Goal: Task Accomplishment & Management: Use online tool/utility

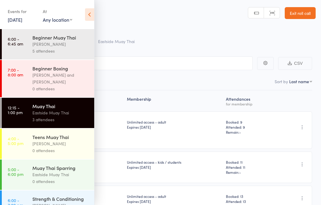
click at [89, 13] on icon at bounding box center [89, 14] width 9 height 12
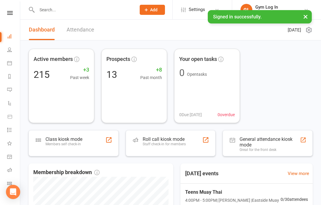
click at [195, 140] on div "Roll call kiosk mode Staff check-in for members" at bounding box center [171, 143] width 90 height 26
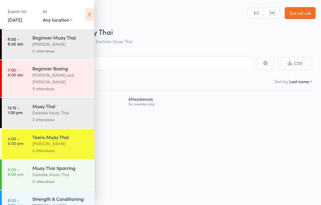
click at [77, 139] on div "Teens Muay Thai" at bounding box center [60, 137] width 57 height 7
click at [207, 144] on div "Roll Call for Teens Muay Thai 14 Oct 16:00 Yannik Wijetilaka Eastside Muay Thai…" at bounding box center [160, 102] width 321 height 205
click at [230, 61] on input "search" at bounding box center [131, 64] width 244 height 14
click at [90, 15] on icon at bounding box center [89, 14] width 9 height 12
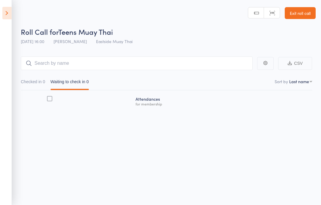
click at [208, 55] on main "CSV Checked in 0 Waiting to check in 0 Sort by Last name First name Last name B…" at bounding box center [160, 92] width 321 height 88
click at [236, 70] on input "search" at bounding box center [137, 64] width 232 height 14
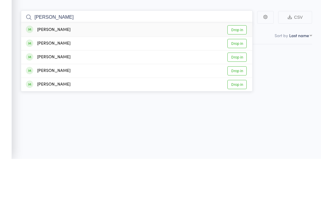
type input "patrick"
click at [237, 85] on link "Drop in" at bounding box center [237, 89] width 19 height 9
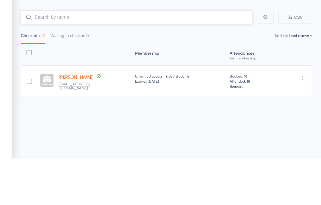
type input ","
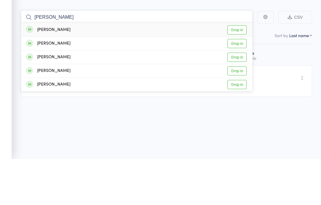
type input "leroy"
click at [237, 71] on link "Drop in" at bounding box center [237, 75] width 19 height 9
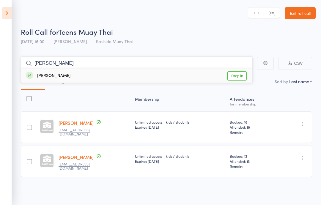
type input "Kays"
click at [244, 75] on link "Drop in" at bounding box center [237, 75] width 19 height 9
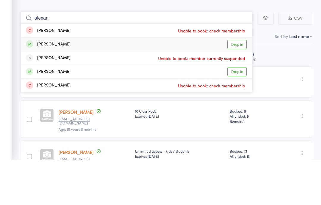
type input "alexan"
click at [204, 83] on div "Alexander Sissian-Turnball Drop in" at bounding box center [137, 89] width 232 height 13
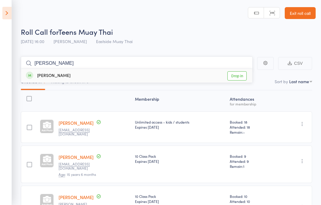
type input "santiago"
click at [239, 71] on link "Drop in" at bounding box center [237, 75] width 19 height 9
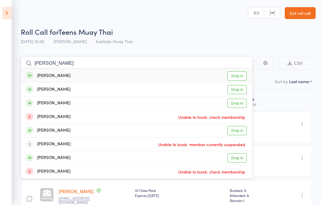
type input "mason"
click at [237, 72] on link "Drop in" at bounding box center [237, 75] width 19 height 9
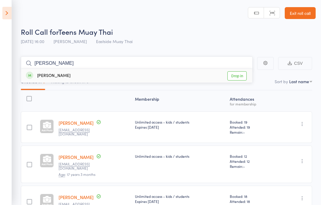
type input "tyron"
click at [215, 70] on div "Tyron Hong Drop in" at bounding box center [137, 76] width 232 height 14
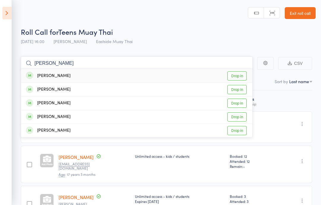
type input "leo irwin"
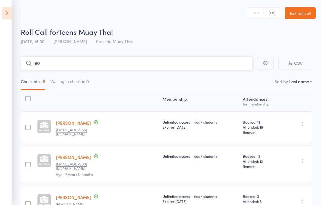
type input "e"
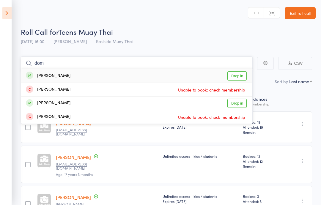
type input "dom"
click at [93, 77] on div "Dominic Perez Drop in" at bounding box center [137, 76] width 232 height 14
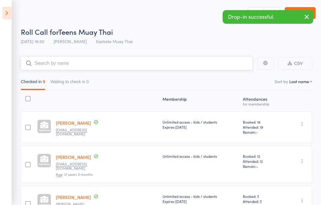
click at [156, 60] on input "search" at bounding box center [137, 64] width 232 height 14
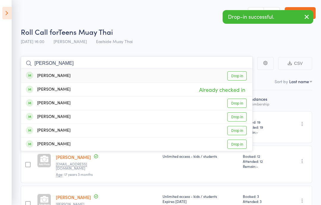
type input "leo"
click at [153, 77] on div "Leo Hayes Drop in" at bounding box center [137, 76] width 232 height 14
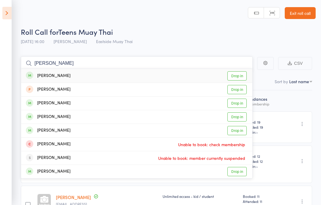
type input "jonas"
click at [239, 70] on div "Jonas Kleiman Drop in" at bounding box center [137, 76] width 232 height 14
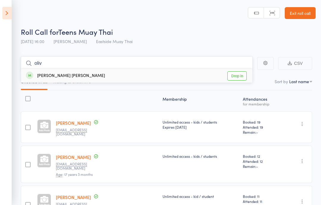
type input "oliv"
click at [240, 76] on link "Drop in" at bounding box center [237, 75] width 19 height 9
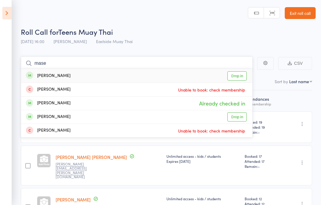
type input "mase"
click at [237, 75] on link "Drop in" at bounding box center [237, 75] width 19 height 9
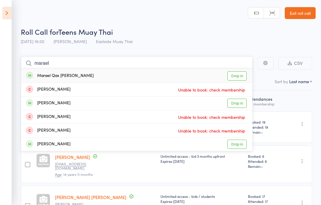
type input "marael"
click at [238, 78] on link "Drop in" at bounding box center [237, 75] width 19 height 9
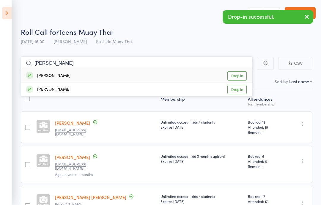
type input "manuel"
click at [241, 75] on link "Drop in" at bounding box center [237, 75] width 19 height 9
